Goal: Information Seeking & Learning: Learn about a topic

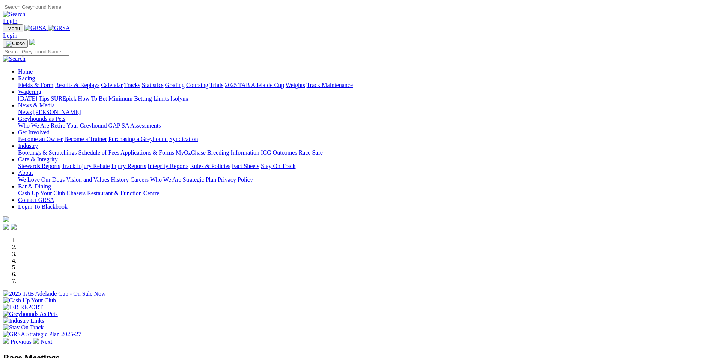
scroll to position [188, 0]
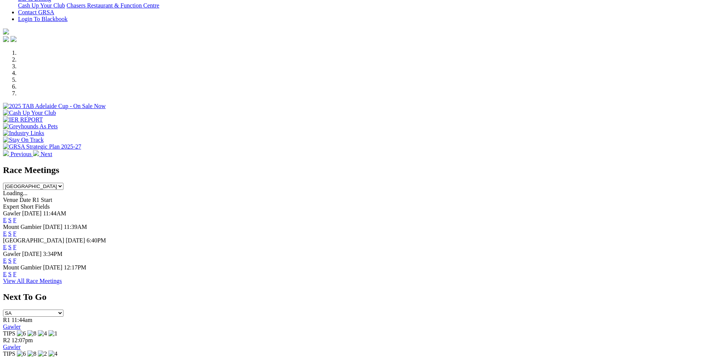
click at [7, 258] on link "E" at bounding box center [5, 261] width 4 height 6
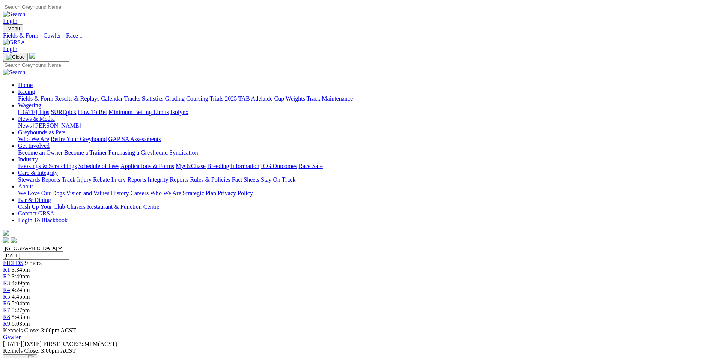
click at [30, 300] on span "5:04pm" at bounding box center [21, 303] width 18 height 6
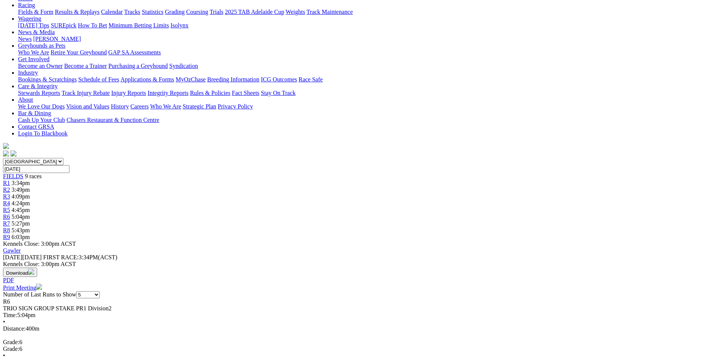
scroll to position [113, 0]
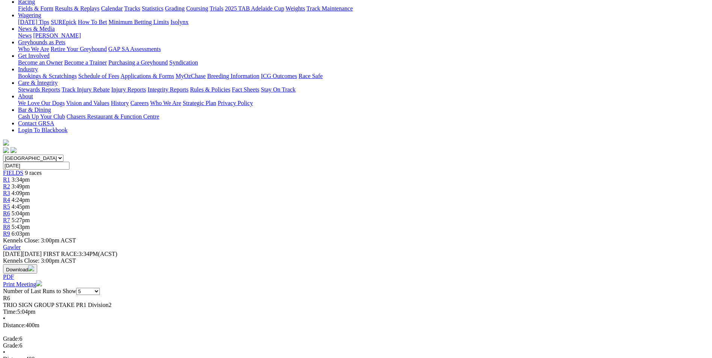
scroll to position [0, 0]
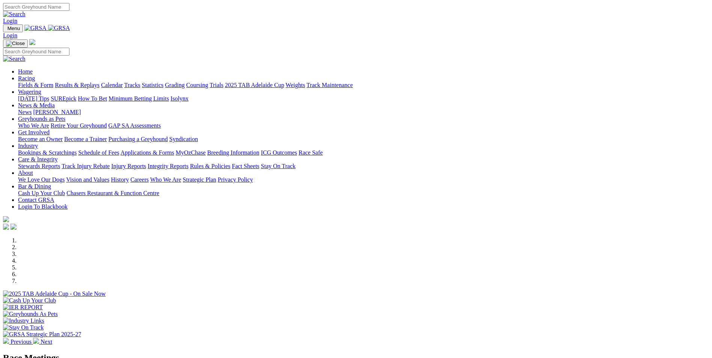
scroll to position [188, 0]
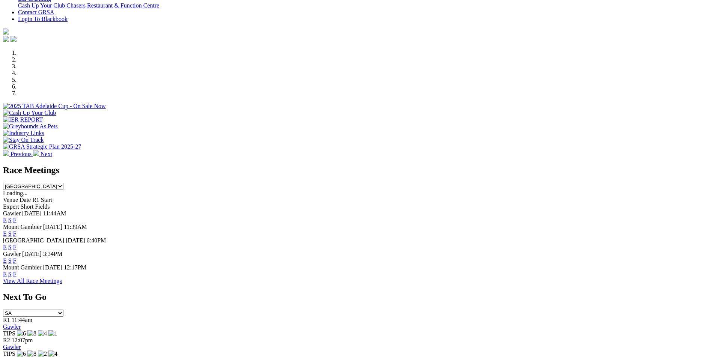
click at [17, 244] on link "F" at bounding box center [14, 247] width 3 height 6
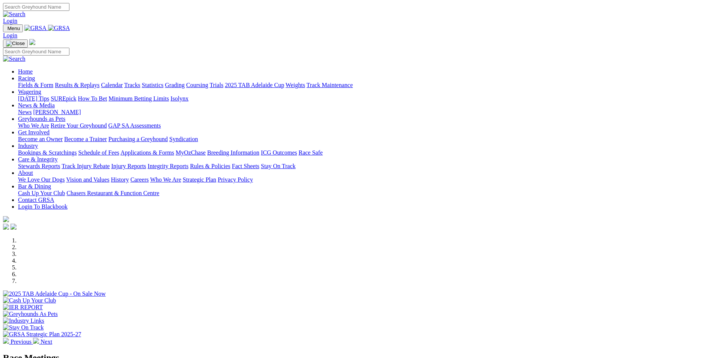
scroll to position [188, 0]
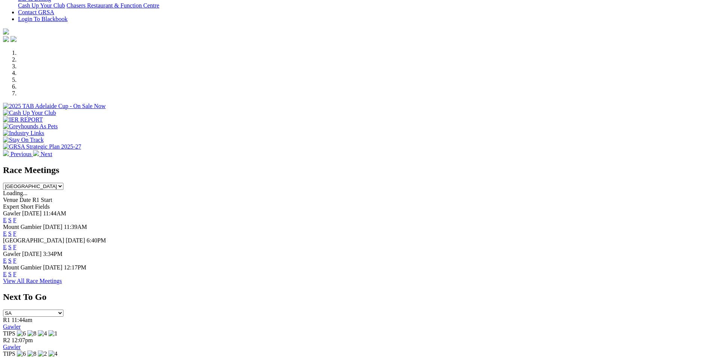
click at [7, 244] on link "E" at bounding box center [5, 247] width 4 height 6
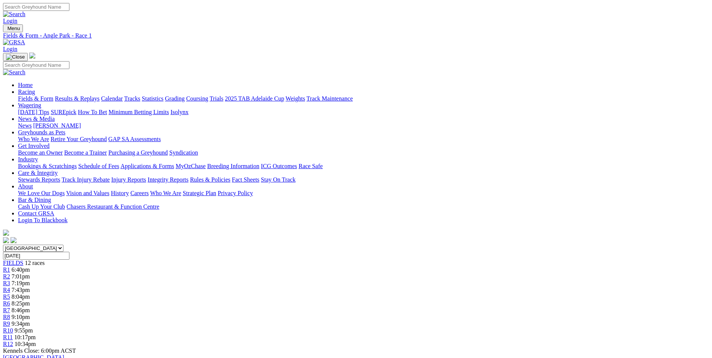
click at [13, 341] on span "R12" at bounding box center [8, 344] width 10 height 6
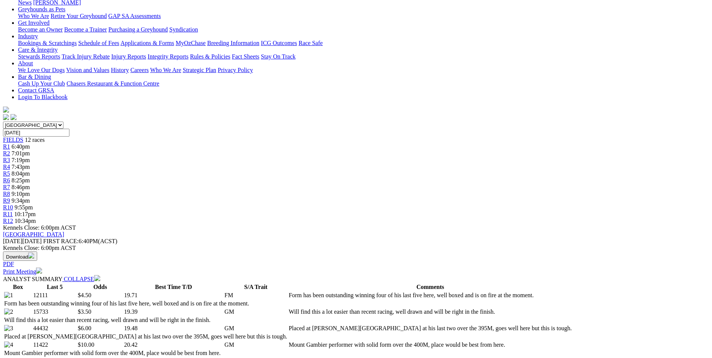
scroll to position [113, 0]
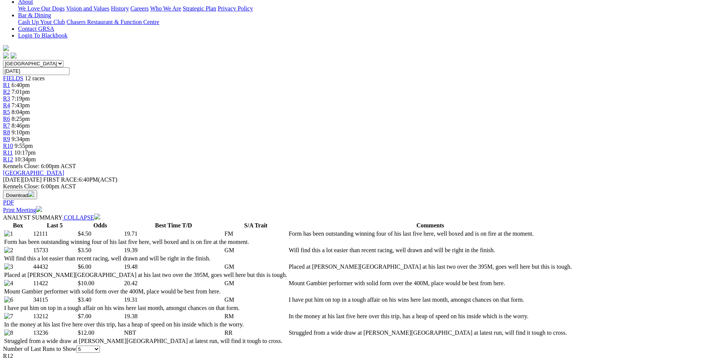
scroll to position [225, 0]
